Goal: Obtain resource: Obtain resource

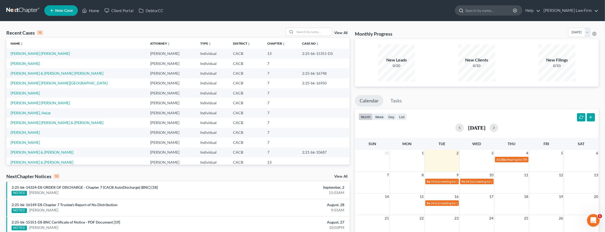
click at [256, 12] on input "search" at bounding box center [490, 11] width 48 height 10
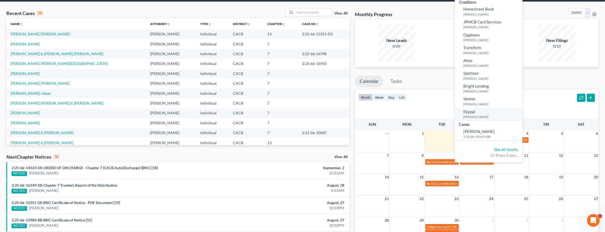
scroll to position [20, 0]
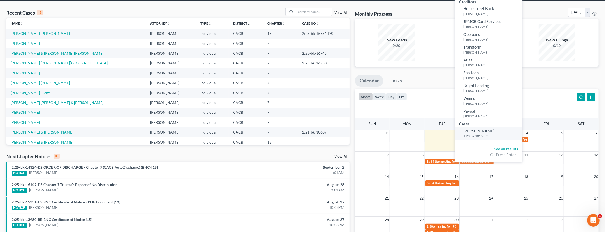
type input "[PERSON_NAME]"
click at [256, 133] on span "[PERSON_NAME]" at bounding box center [479, 131] width 31 height 5
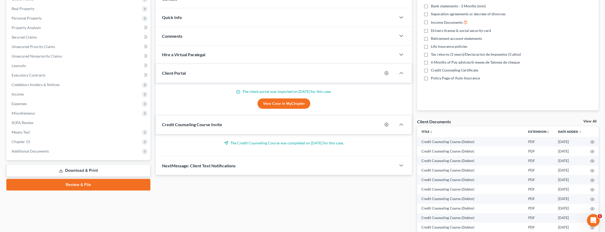
scroll to position [80, 0]
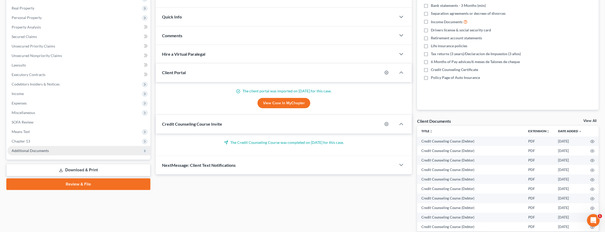
click at [27, 147] on span "Additional Documents" at bounding box center [30, 150] width 37 height 4
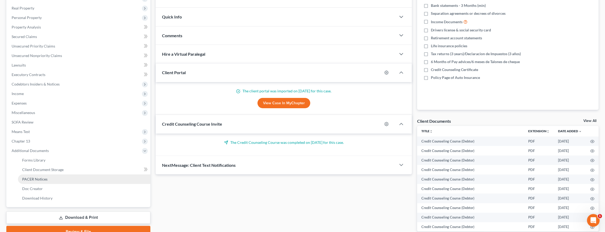
click at [31, 147] on span "PACER Notices" at bounding box center [34, 179] width 25 height 4
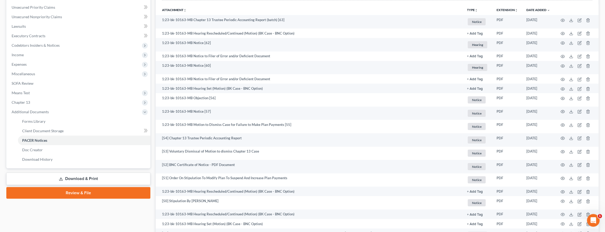
scroll to position [119, 0]
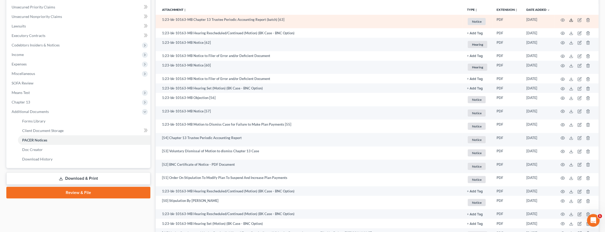
click at [256, 20] on icon at bounding box center [571, 20] width 4 height 4
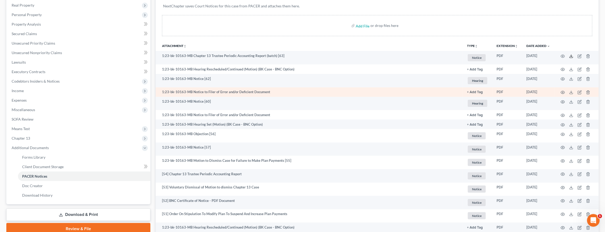
scroll to position [82, 0]
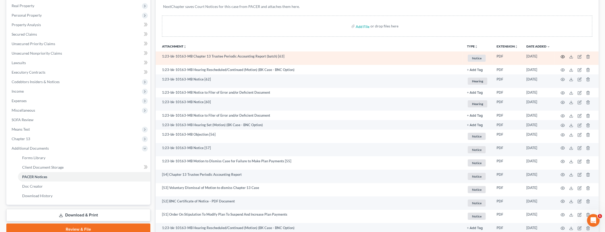
click at [256, 56] on icon "button" at bounding box center [563, 57] width 4 height 4
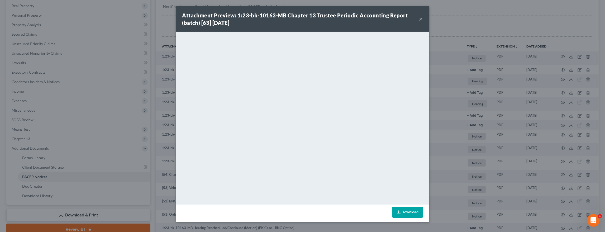
click at [256, 19] on button "×" at bounding box center [422, 19] width 4 height 6
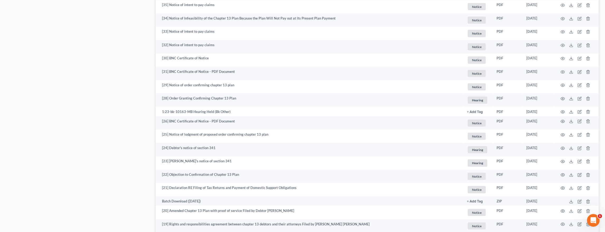
scroll to position [518, 0]
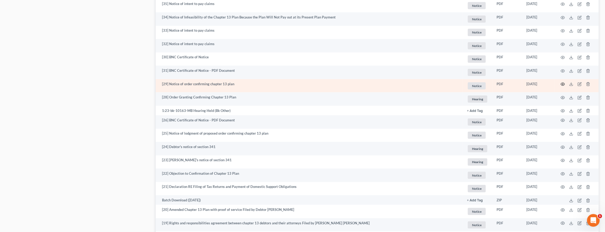
click at [256, 84] on circle "button" at bounding box center [563, 84] width 1 height 1
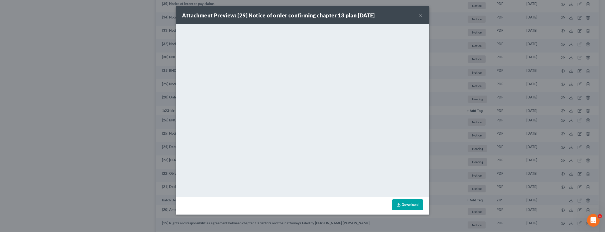
click at [256, 111] on div "Attachment Preview: [29] Notice of order confirming chapter 13 plan [DATE] × <o…" at bounding box center [302, 116] width 605 height 232
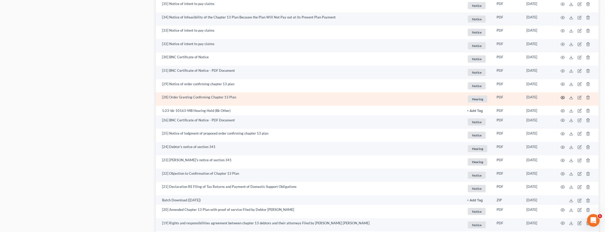
click at [256, 97] on circle "button" at bounding box center [563, 97] width 1 height 1
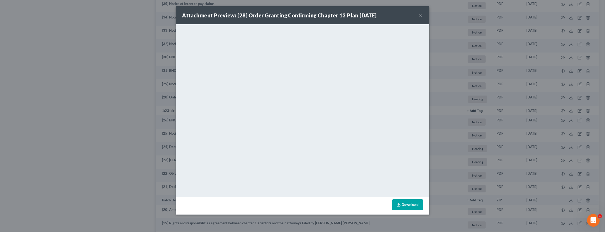
click at [256, 119] on div "Attachment Preview: [28] Order Granting Confirming Chapter 13 Plan [DATE] × <ob…" at bounding box center [302, 116] width 605 height 232
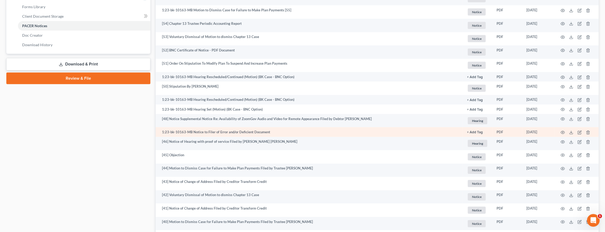
scroll to position [232, 0]
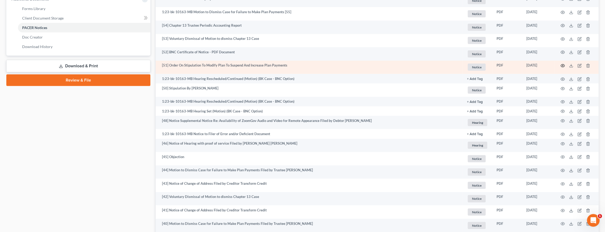
click at [256, 66] on icon "button" at bounding box center [563, 66] width 4 height 4
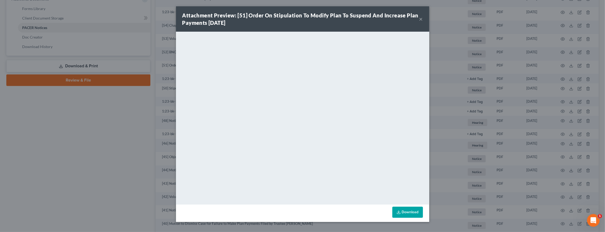
click at [256, 19] on button "×" at bounding box center [422, 19] width 4 height 6
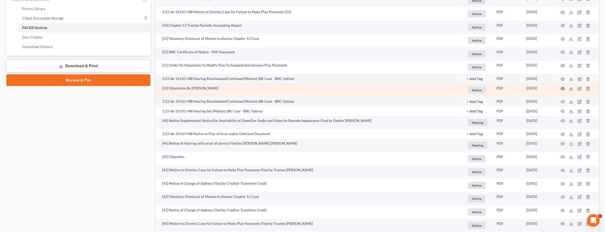
click at [256, 90] on icon "button" at bounding box center [563, 88] width 4 height 3
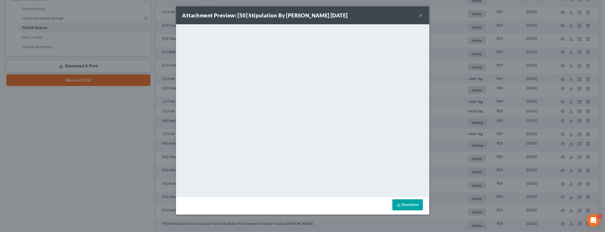
click at [159, 101] on div "Attachment Preview: [50] Stipulation By [PERSON_NAME] [DATE] × <object ng-attr-…" at bounding box center [302, 116] width 605 height 232
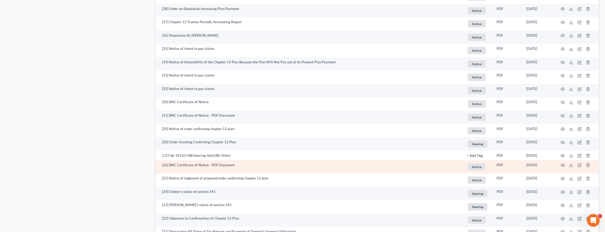
scroll to position [474, 0]
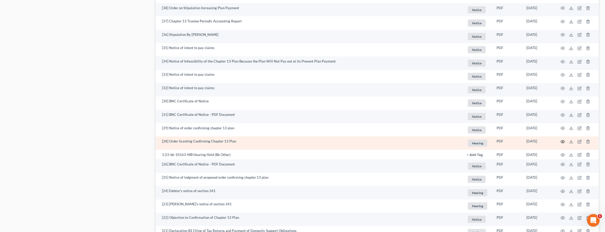
click at [256, 142] on icon "button" at bounding box center [563, 142] width 4 height 4
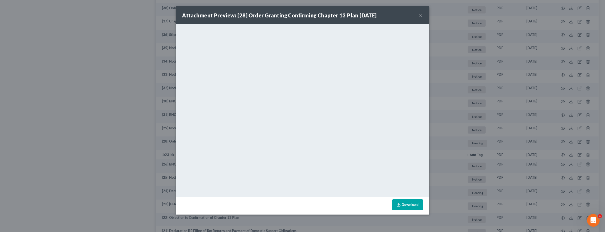
click at [153, 120] on div "Attachment Preview: [28] Order Granting Confirming Chapter 13 Plan [DATE] × <ob…" at bounding box center [302, 116] width 605 height 232
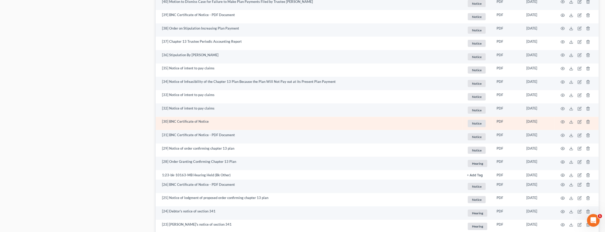
scroll to position [453, 0]
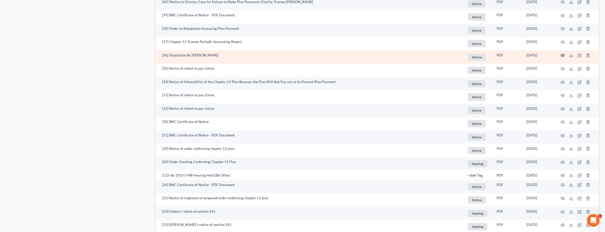
click at [256, 55] on icon "button" at bounding box center [563, 55] width 4 height 3
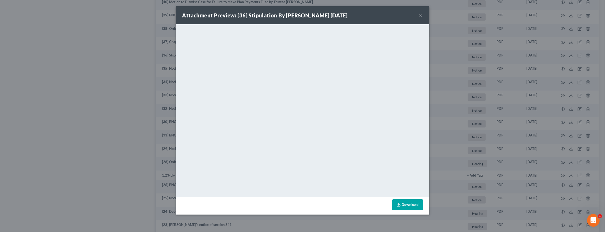
click at [256, 17] on button "×" at bounding box center [422, 15] width 4 height 6
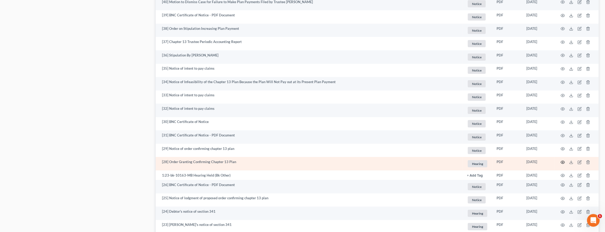
click at [256, 147] on icon "button" at bounding box center [563, 162] width 4 height 4
